Goal: Information Seeking & Learning: Find specific fact

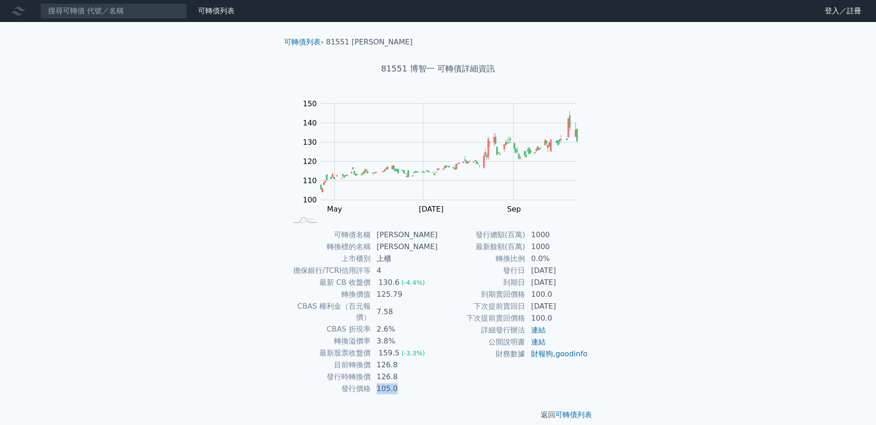
drag, startPoint x: 393, startPoint y: 379, endPoint x: 405, endPoint y: 380, distance: 11.5
click at [405, 383] on td "105.0" at bounding box center [404, 389] width 67 height 12
drag, startPoint x: 405, startPoint y: 380, endPoint x: 408, endPoint y: 352, distance: 27.6
click at [408, 359] on td "126.8" at bounding box center [404, 365] width 67 height 12
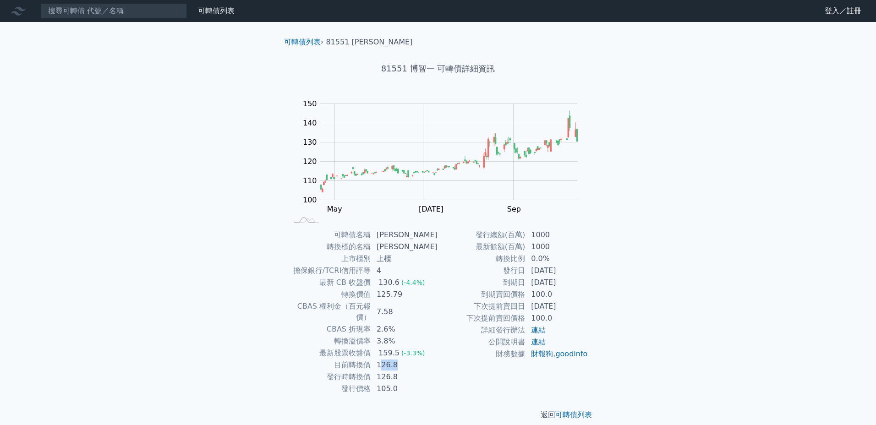
drag, startPoint x: 385, startPoint y: 355, endPoint x: 399, endPoint y: 355, distance: 13.8
click at [399, 359] on td "126.8" at bounding box center [404, 365] width 67 height 12
drag, startPoint x: 399, startPoint y: 355, endPoint x: 380, endPoint y: 355, distance: 18.8
click at [380, 359] on td "126.8" at bounding box center [404, 365] width 67 height 12
drag, startPoint x: 390, startPoint y: 356, endPoint x: 399, endPoint y: 356, distance: 8.7
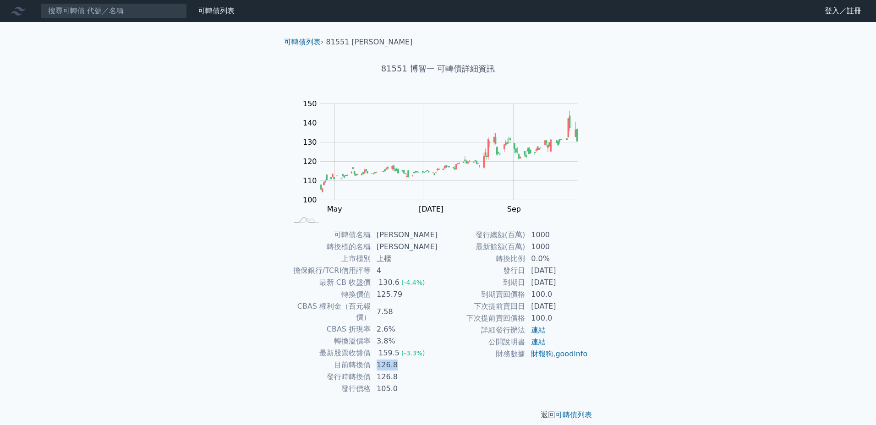
click at [399, 359] on td "126.8" at bounding box center [404, 365] width 67 height 12
copy td "126.8"
drag, startPoint x: 417, startPoint y: 310, endPoint x: 351, endPoint y: 309, distance: 65.6
click at [351, 309] on tr "CBAS 權利金（百元報價） 7.58" at bounding box center [363, 312] width 150 height 23
drag, startPoint x: 351, startPoint y: 309, endPoint x: 413, endPoint y: 317, distance: 62.9
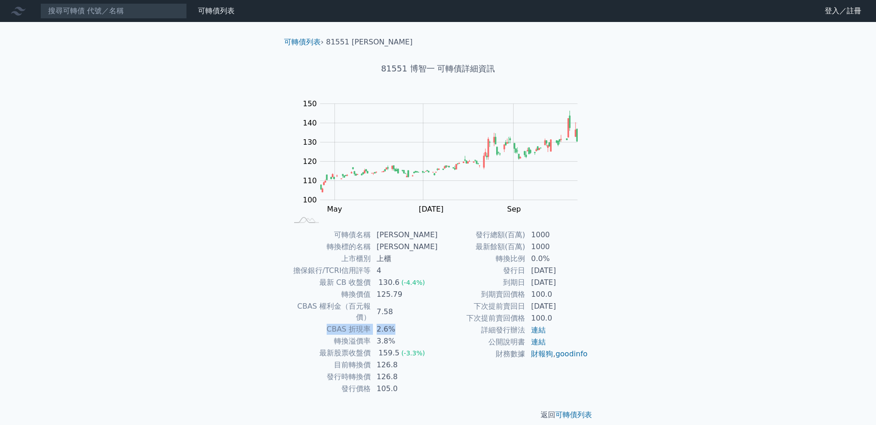
click at [413, 324] on tr "CBAS 折現率 2.6%" at bounding box center [363, 330] width 150 height 12
drag, startPoint x: 413, startPoint y: 317, endPoint x: 327, endPoint y: 327, distance: 87.2
click at [327, 336] on tr "轉換溢價率 3.8%" at bounding box center [363, 342] width 150 height 12
